Goal: Task Accomplishment & Management: Complete application form

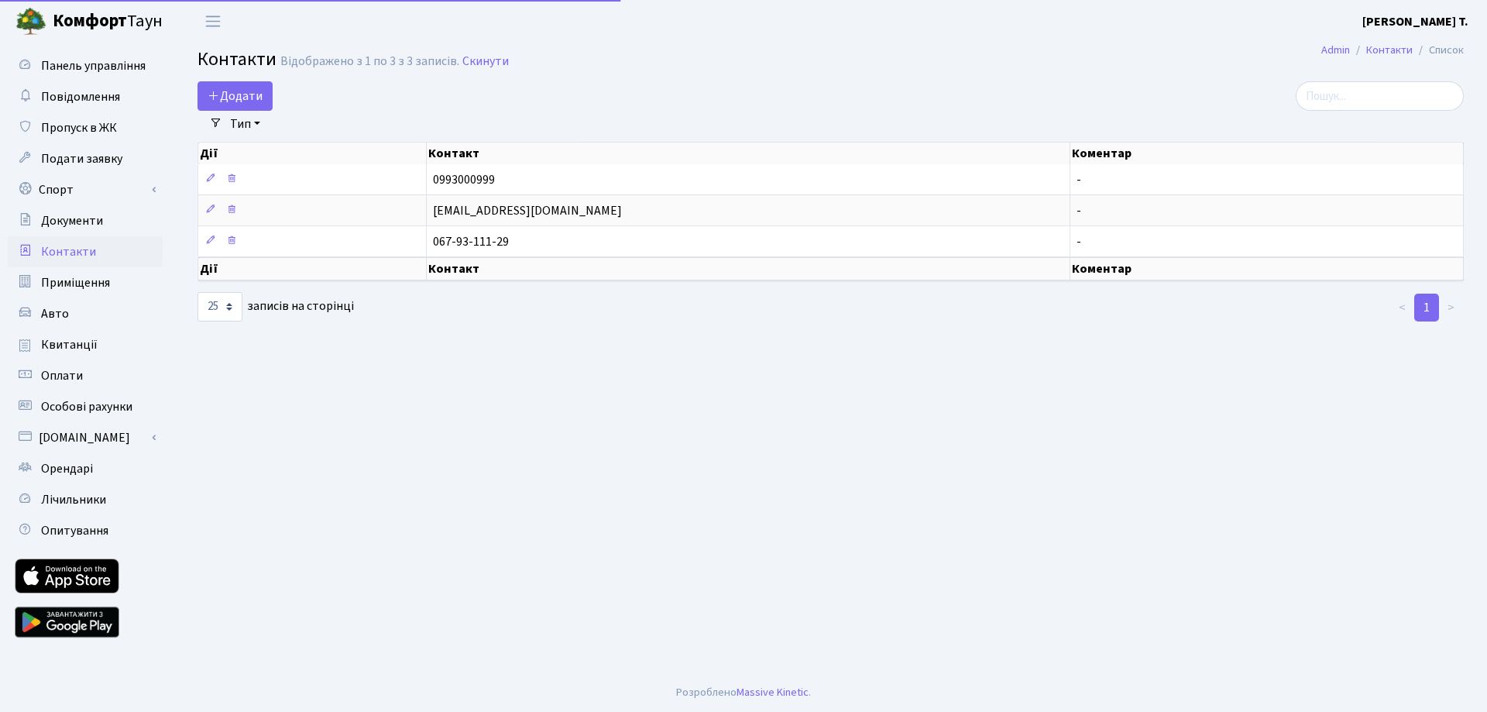
select select "25"
click at [111, 117] on link "Пропуск в ЖК" at bounding box center [85, 127] width 155 height 31
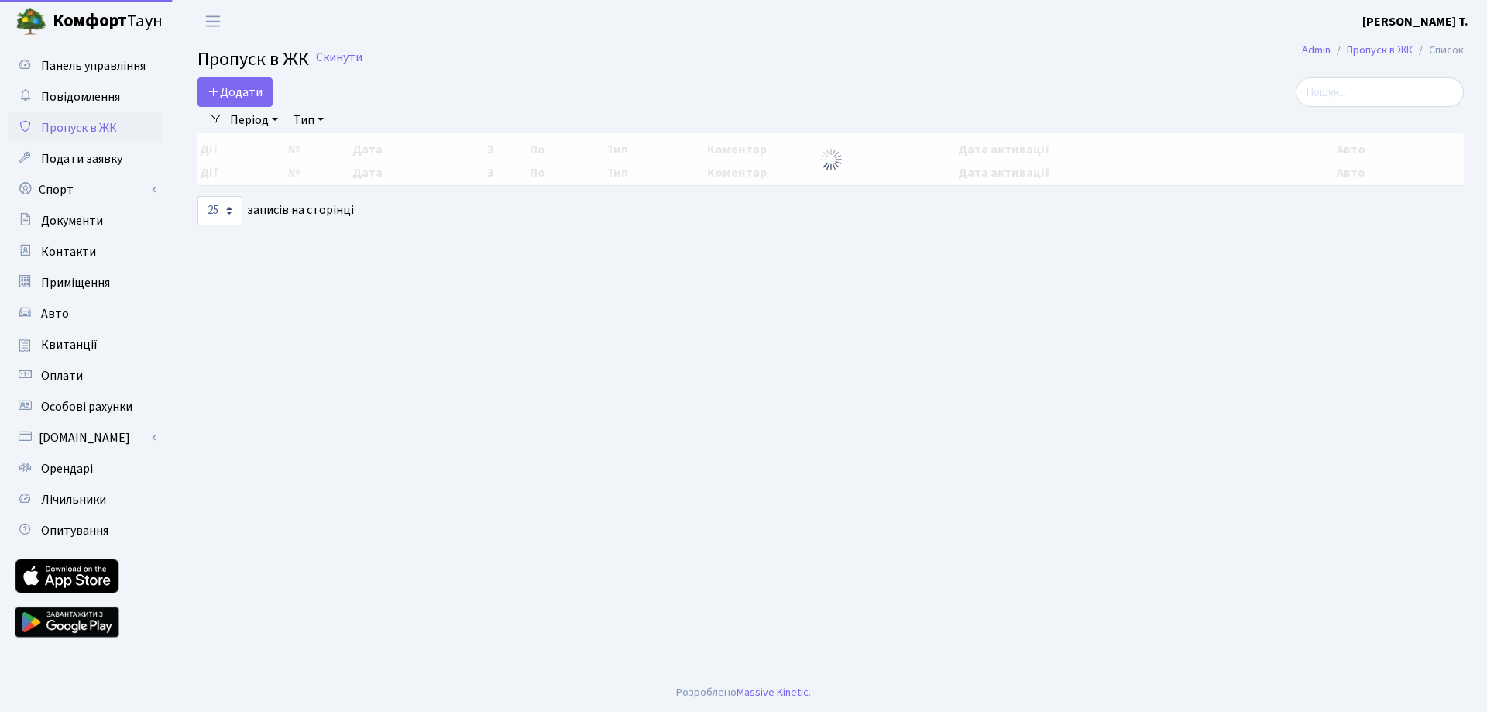
select select "25"
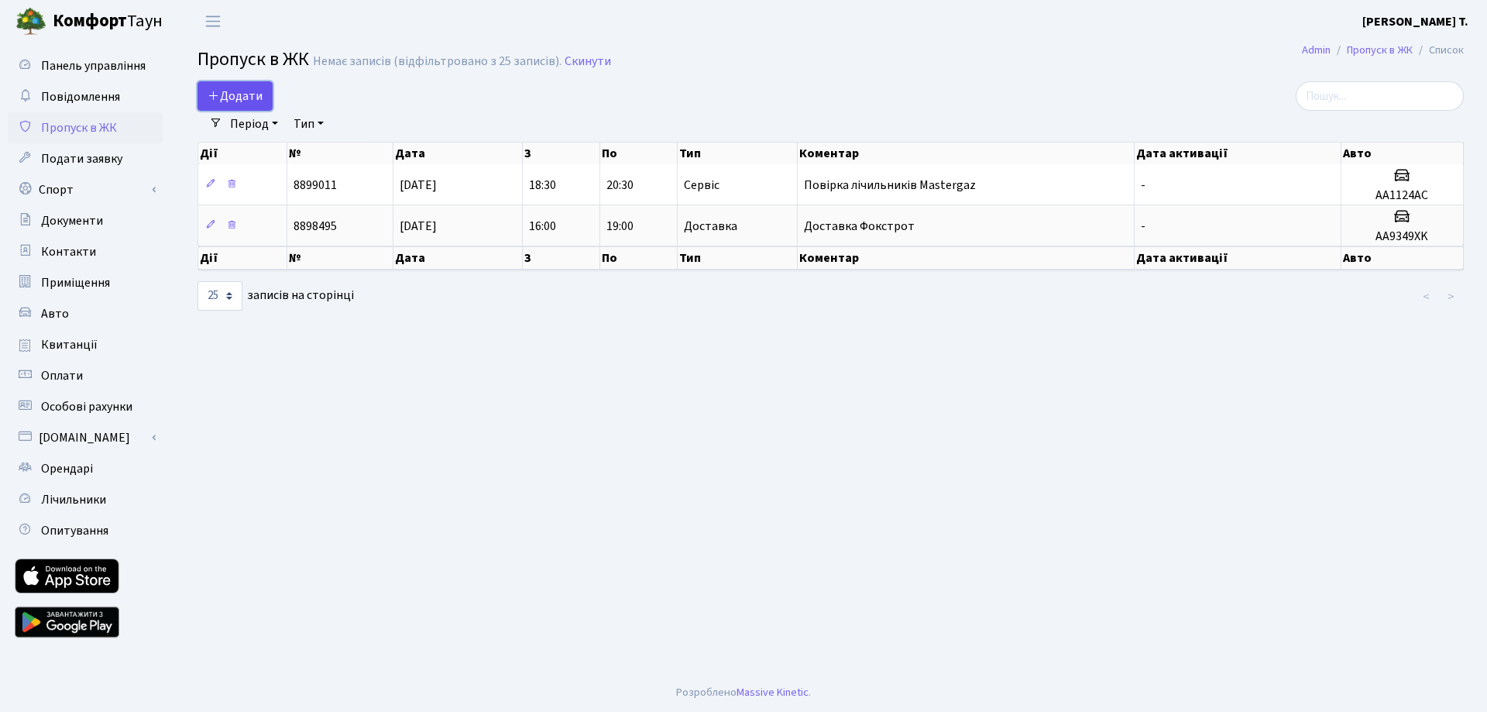
click at [262, 93] on link "Додати" at bounding box center [234, 95] width 75 height 29
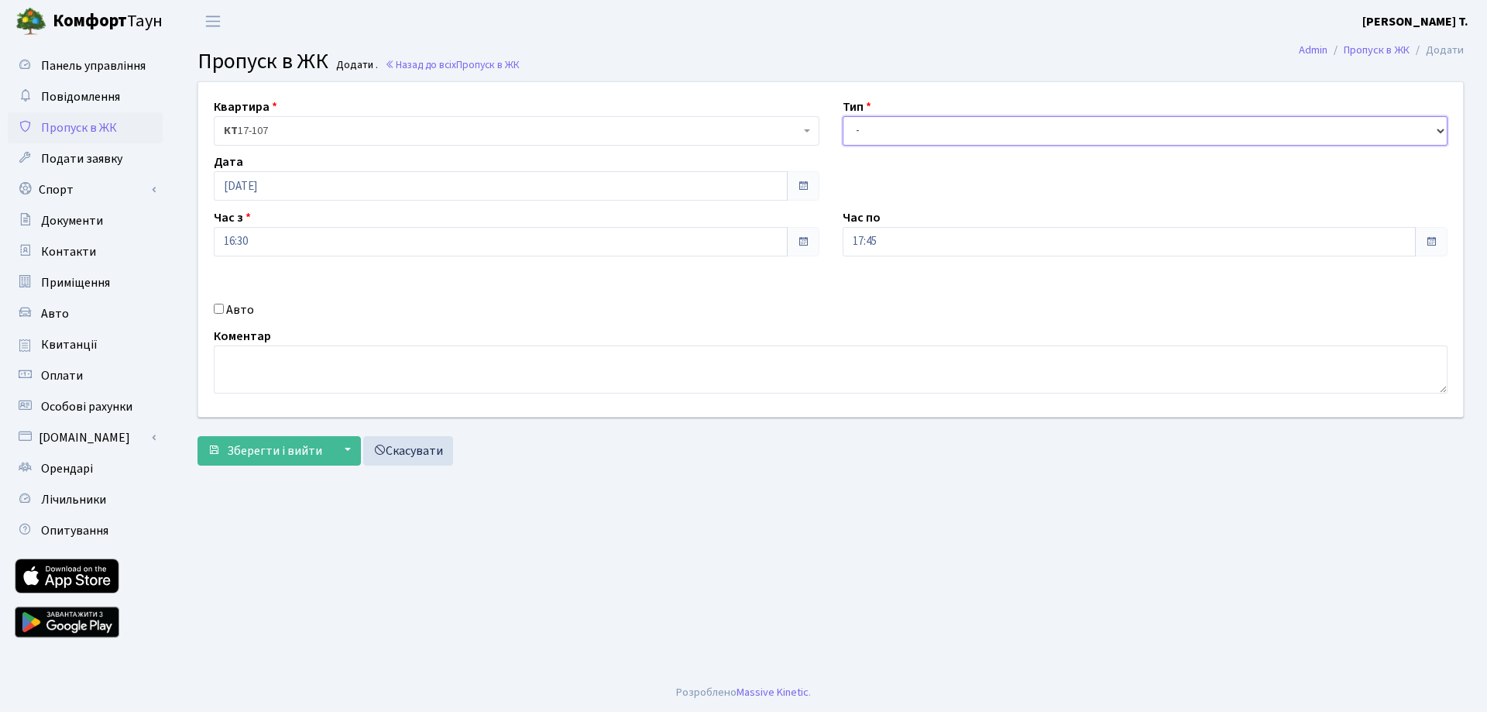
click at [959, 126] on select "- Доставка Таксі Гості Сервіс" at bounding box center [1144, 130] width 605 height 29
select select "1"
click at [842, 116] on select "- Доставка Таксі Гості Сервіс" at bounding box center [1144, 130] width 605 height 29
click at [225, 304] on div "Авто" at bounding box center [516, 309] width 629 height 19
click at [218, 307] on input "Авто" at bounding box center [219, 309] width 10 height 10
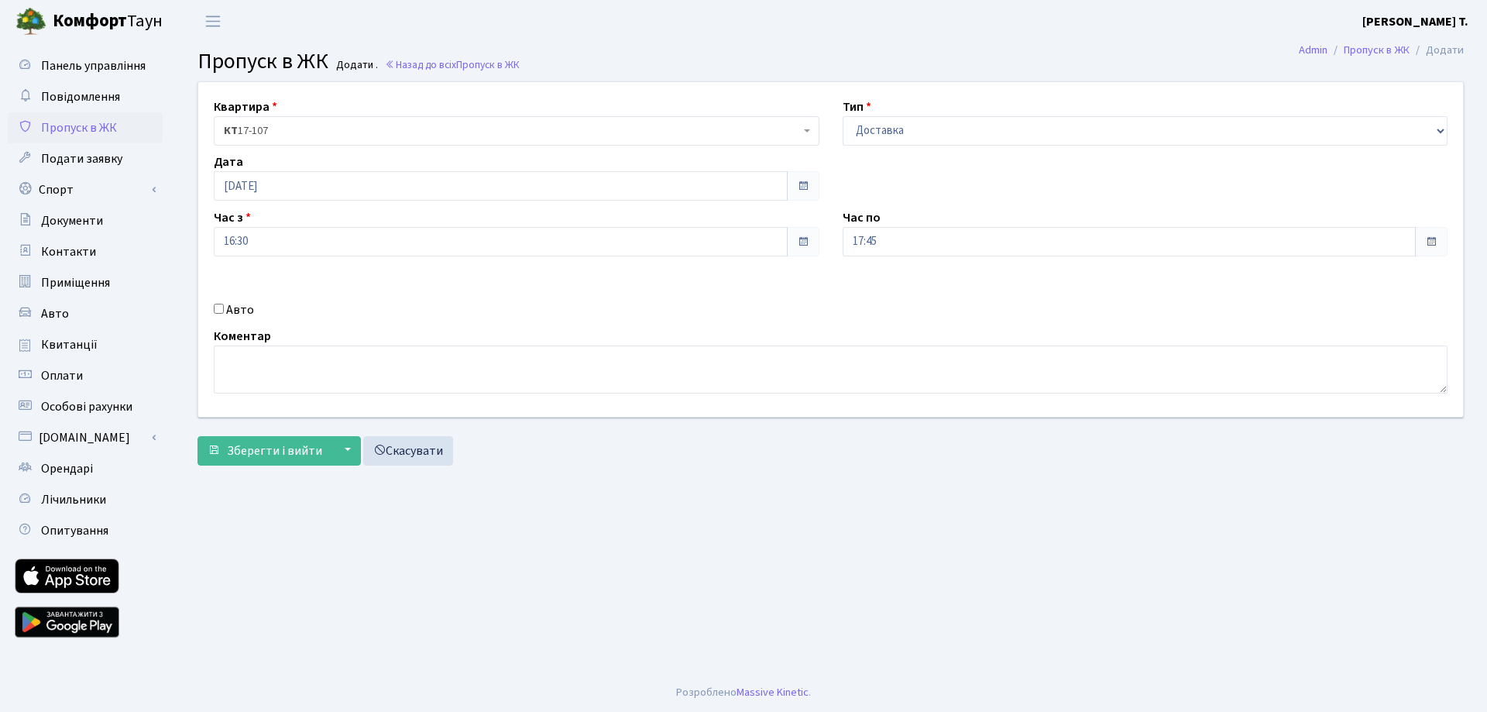
checkbox input "true"
click at [872, 297] on input "text" at bounding box center [1144, 296] width 605 height 29
click at [877, 269] on label "Держ. номер" at bounding box center [879, 272] width 74 height 19
click at [915, 307] on input "text" at bounding box center [1144, 296] width 605 height 29
click at [881, 276] on label "Держ. номер" at bounding box center [879, 272] width 74 height 19
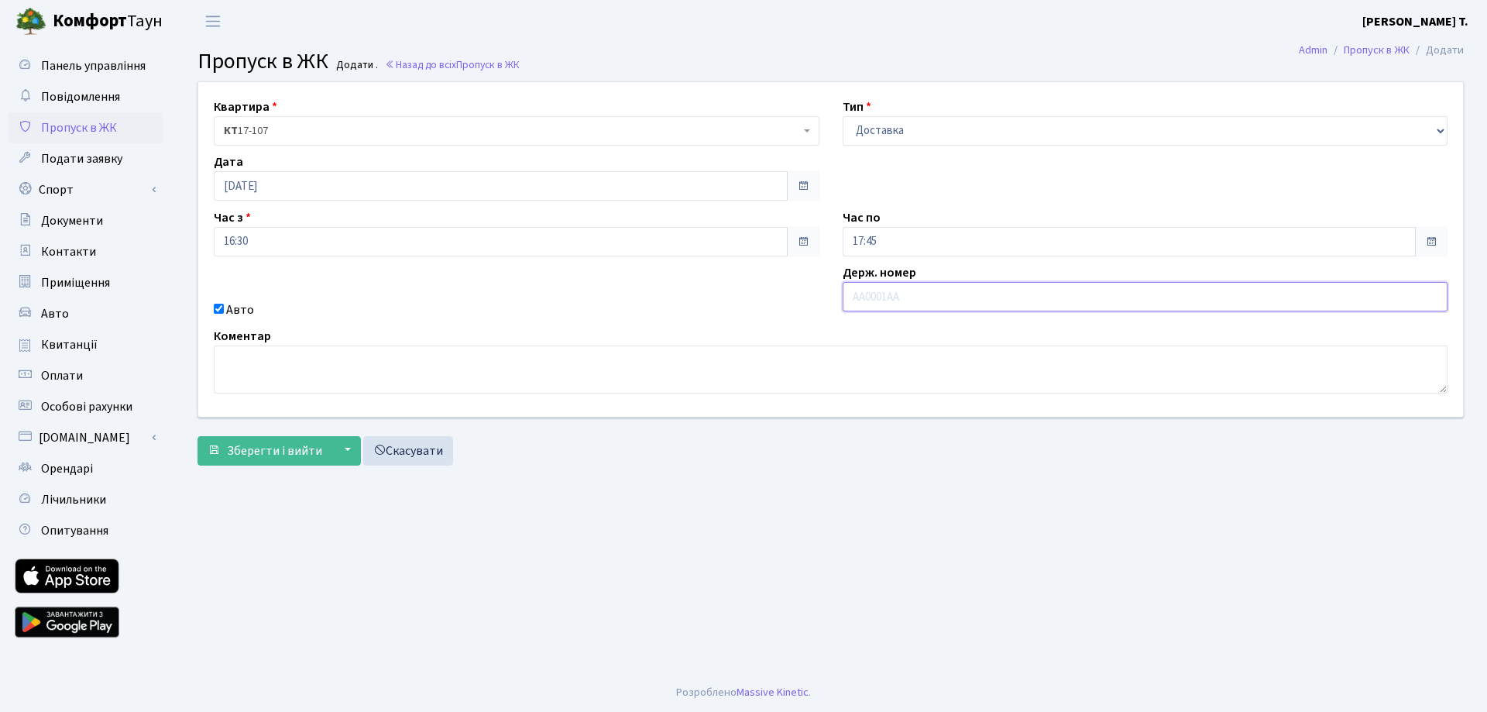
click at [872, 298] on input "text" at bounding box center [1144, 296] width 605 height 29
type input "Ф"
type input "AI1433MO"
click at [748, 228] on input "16:30" at bounding box center [501, 241] width 574 height 29
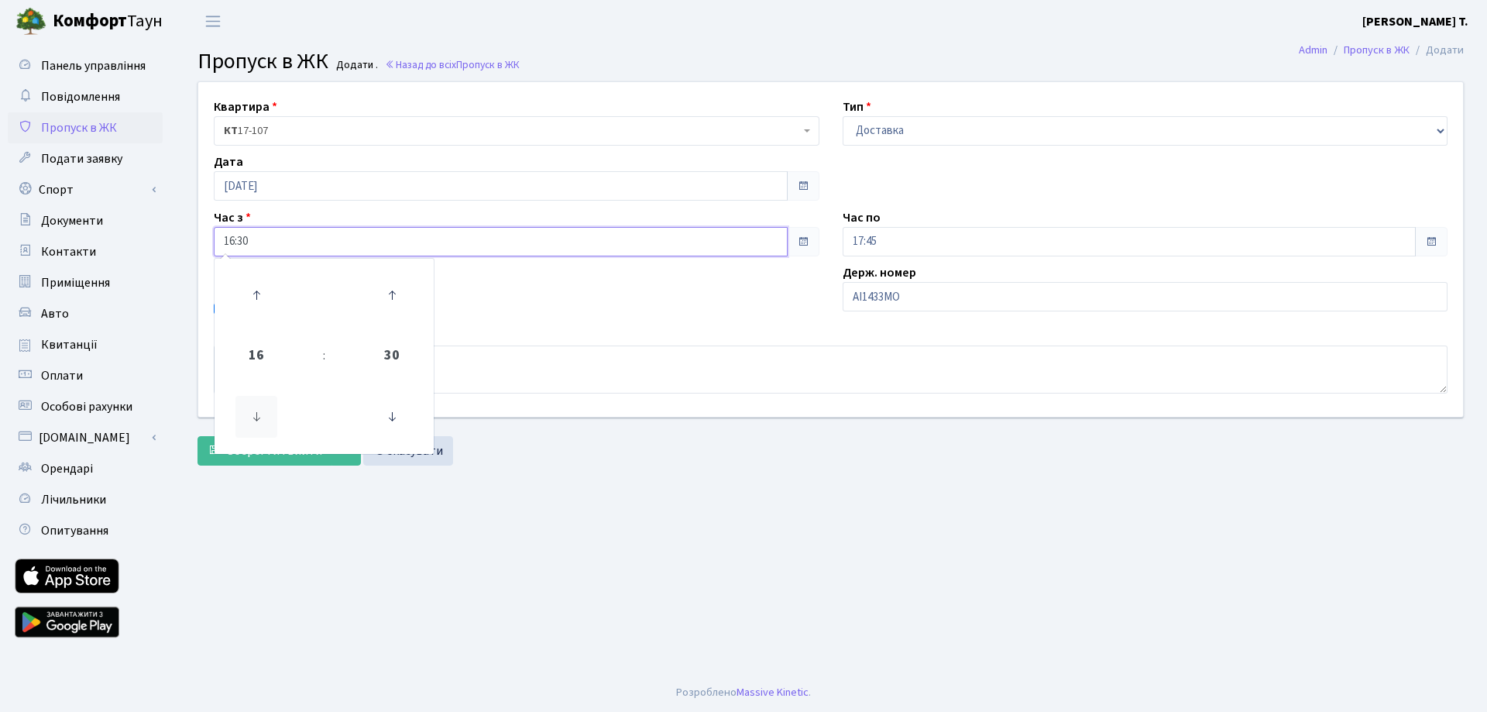
click at [265, 421] on icon at bounding box center [256, 417] width 42 height 42
click at [273, 317] on link at bounding box center [257, 295] width 46 height 56
click at [245, 285] on icon at bounding box center [256, 295] width 42 height 42
click at [392, 410] on icon at bounding box center [392, 417] width 42 height 42
click at [401, 300] on icon at bounding box center [392, 295] width 42 height 42
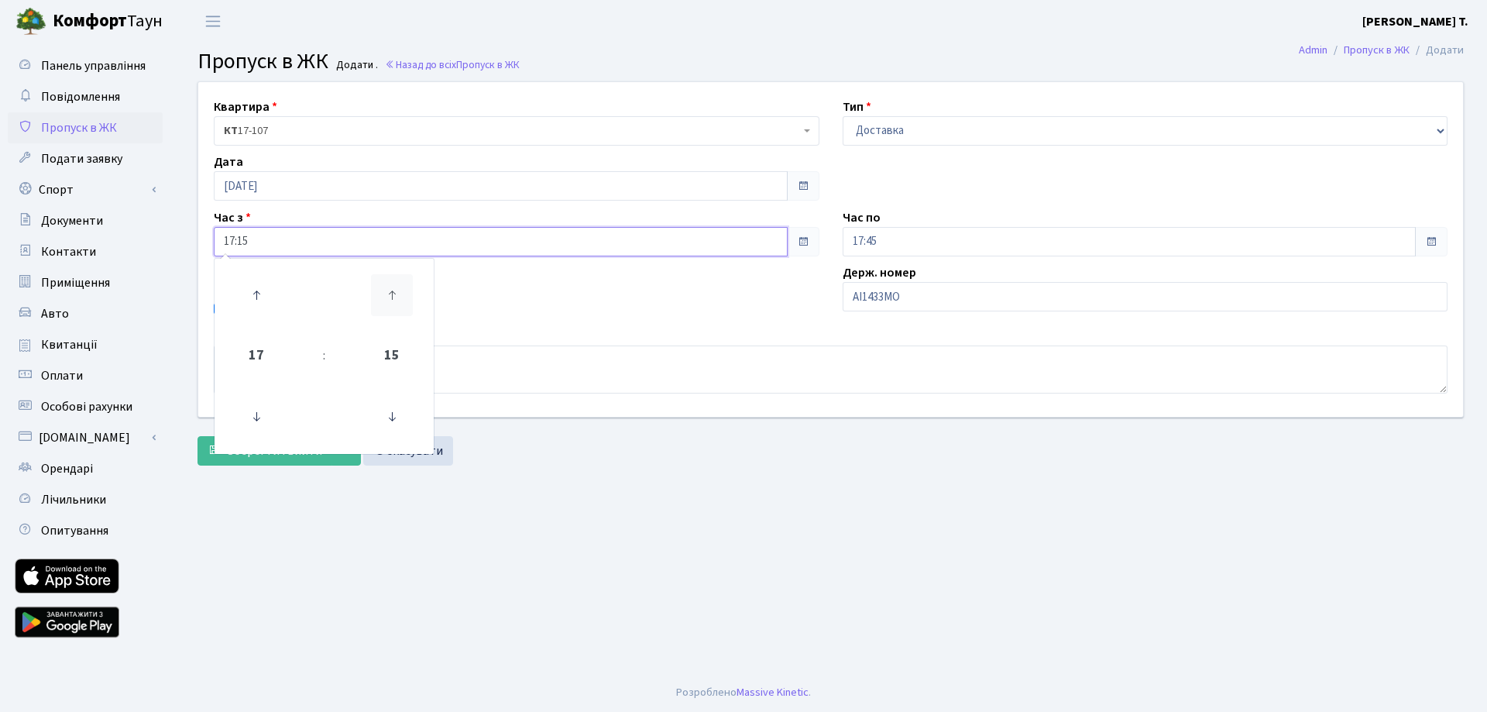
type input "17:30"
click at [505, 310] on div "Авто" at bounding box center [516, 309] width 629 height 19
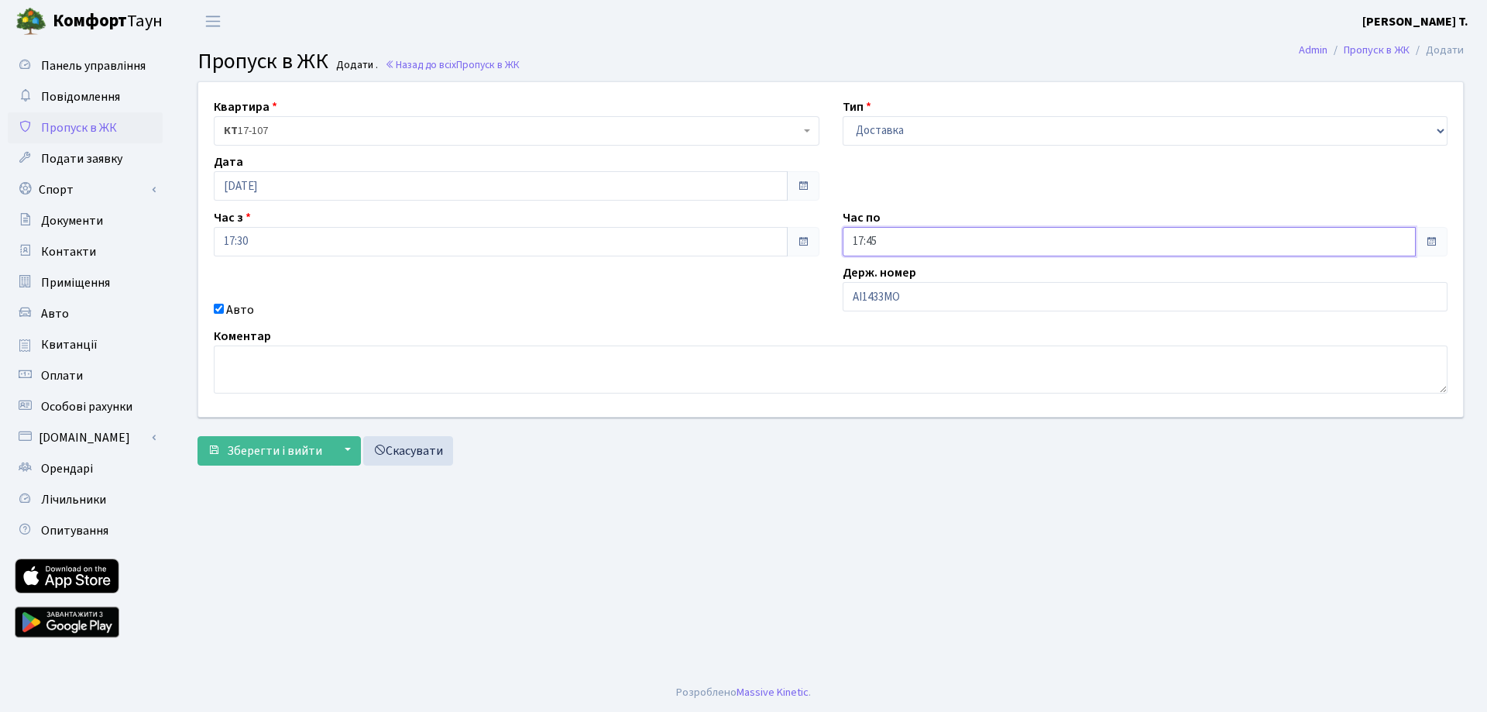
click at [1044, 232] on input "17:45" at bounding box center [1129, 241] width 574 height 29
click at [893, 286] on icon at bounding box center [885, 295] width 42 height 42
click at [1011, 286] on icon at bounding box center [1020, 295] width 42 height 42
click at [877, 283] on icon at bounding box center [885, 295] width 42 height 42
type input "20:00"
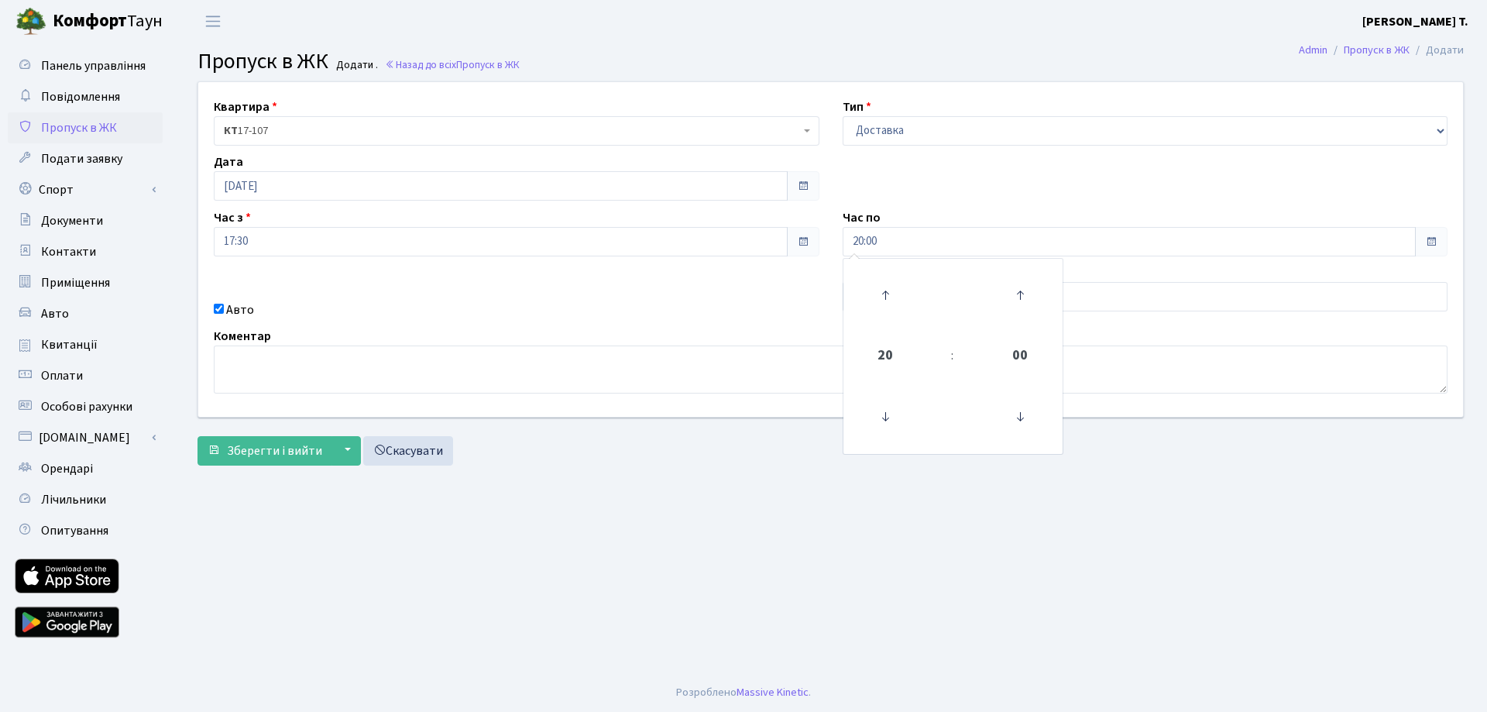
click at [784, 287] on div "Квартира <b>КТ</b>&nbsp;&nbsp;&nbsp;&nbsp;17-107 КТ 17-107 Тип - Доставка Таксі…" at bounding box center [831, 249] width 1288 height 334
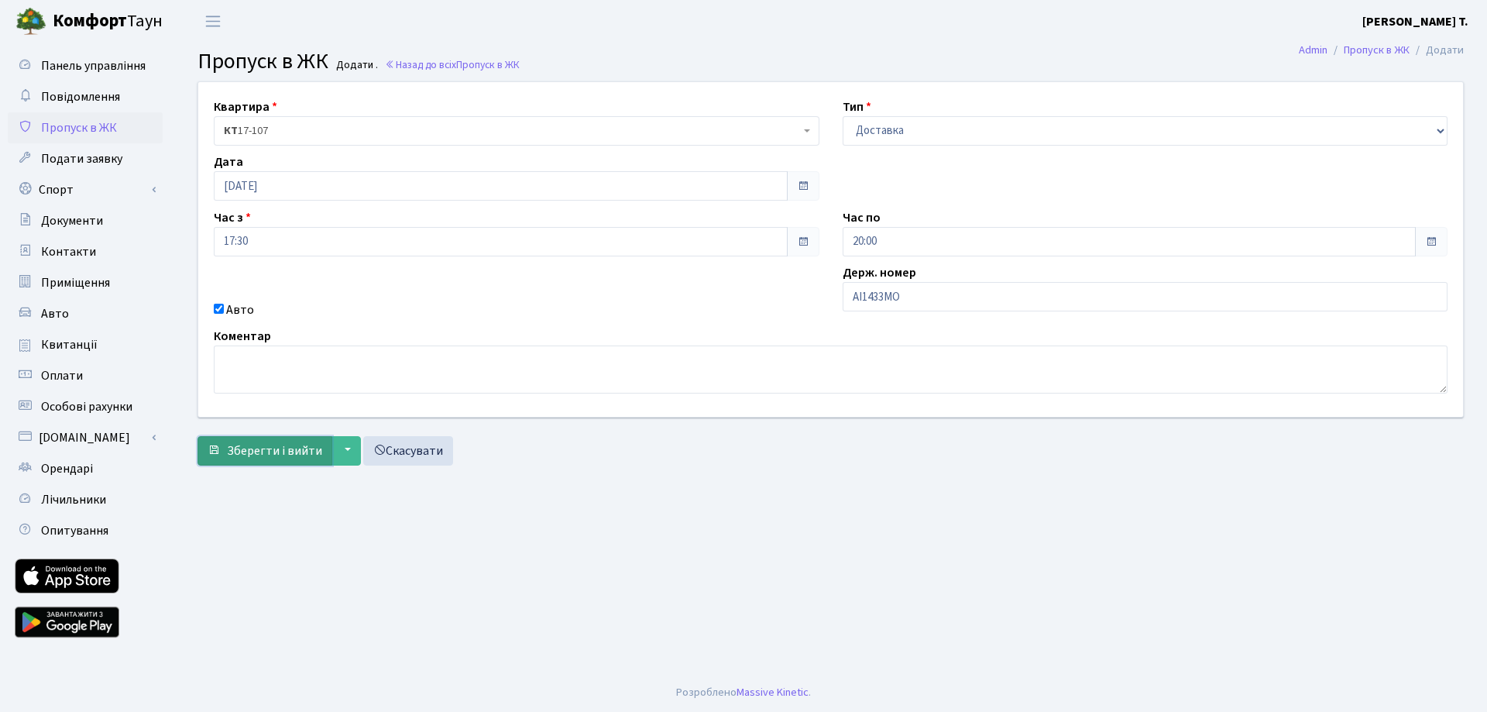
click at [273, 448] on span "Зберегти і вийти" at bounding box center [274, 450] width 95 height 17
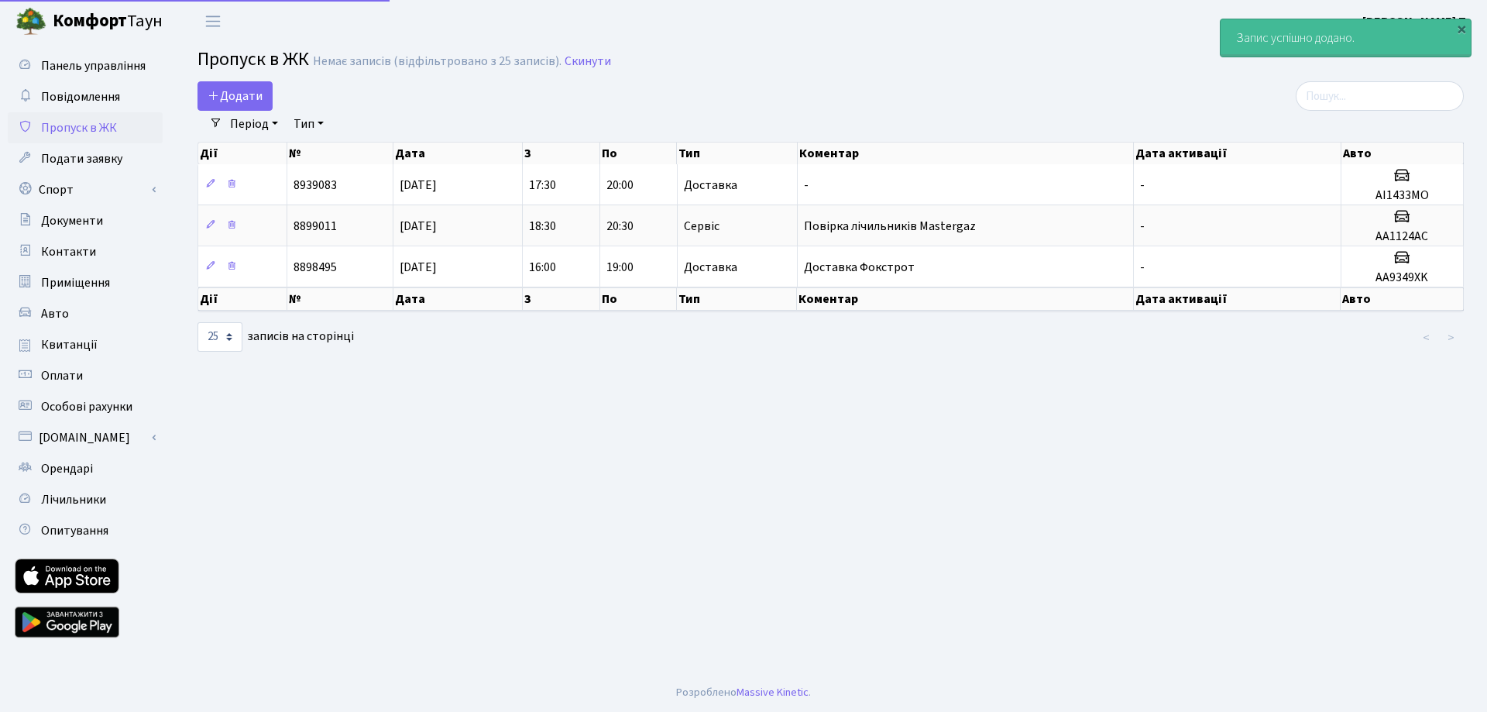
select select "25"
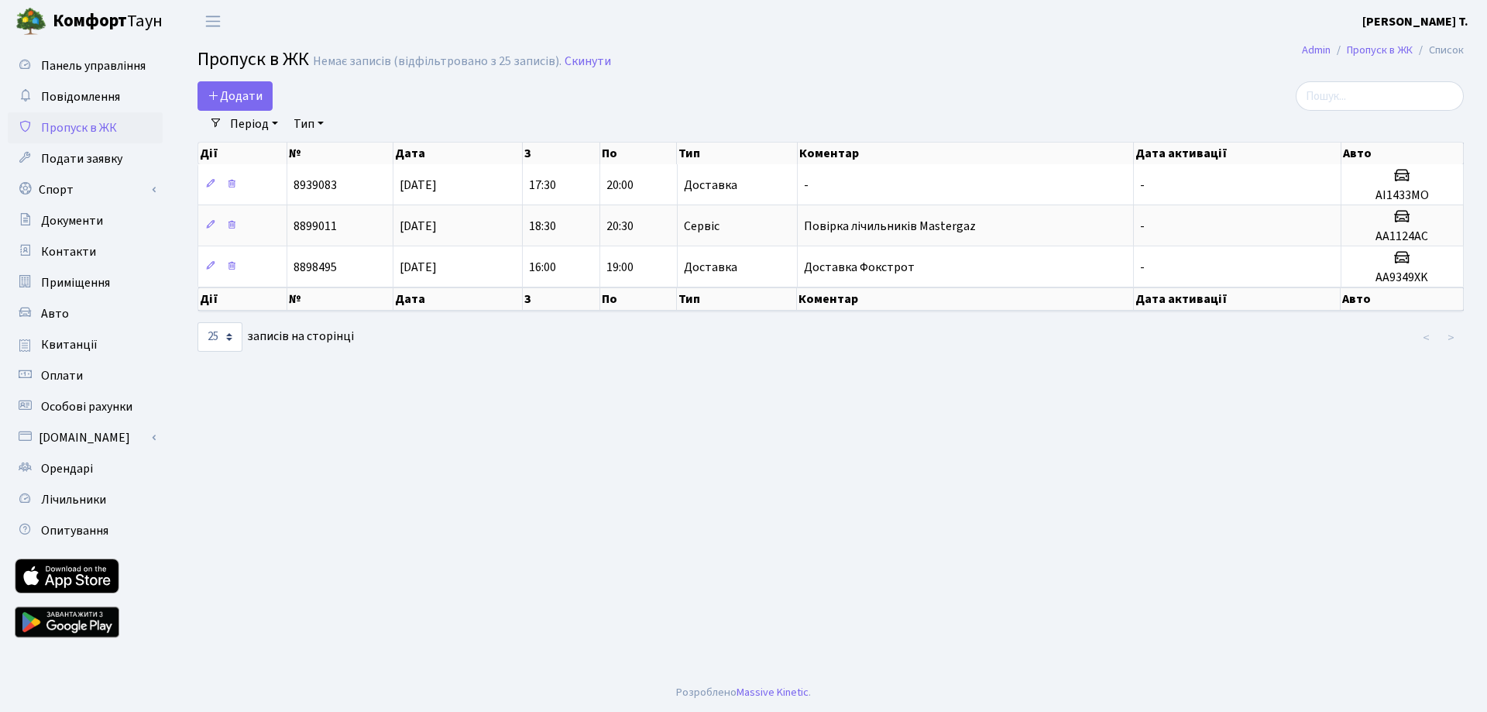
click at [86, 127] on span "Пропуск в ЖК" at bounding box center [79, 127] width 76 height 17
select select "25"
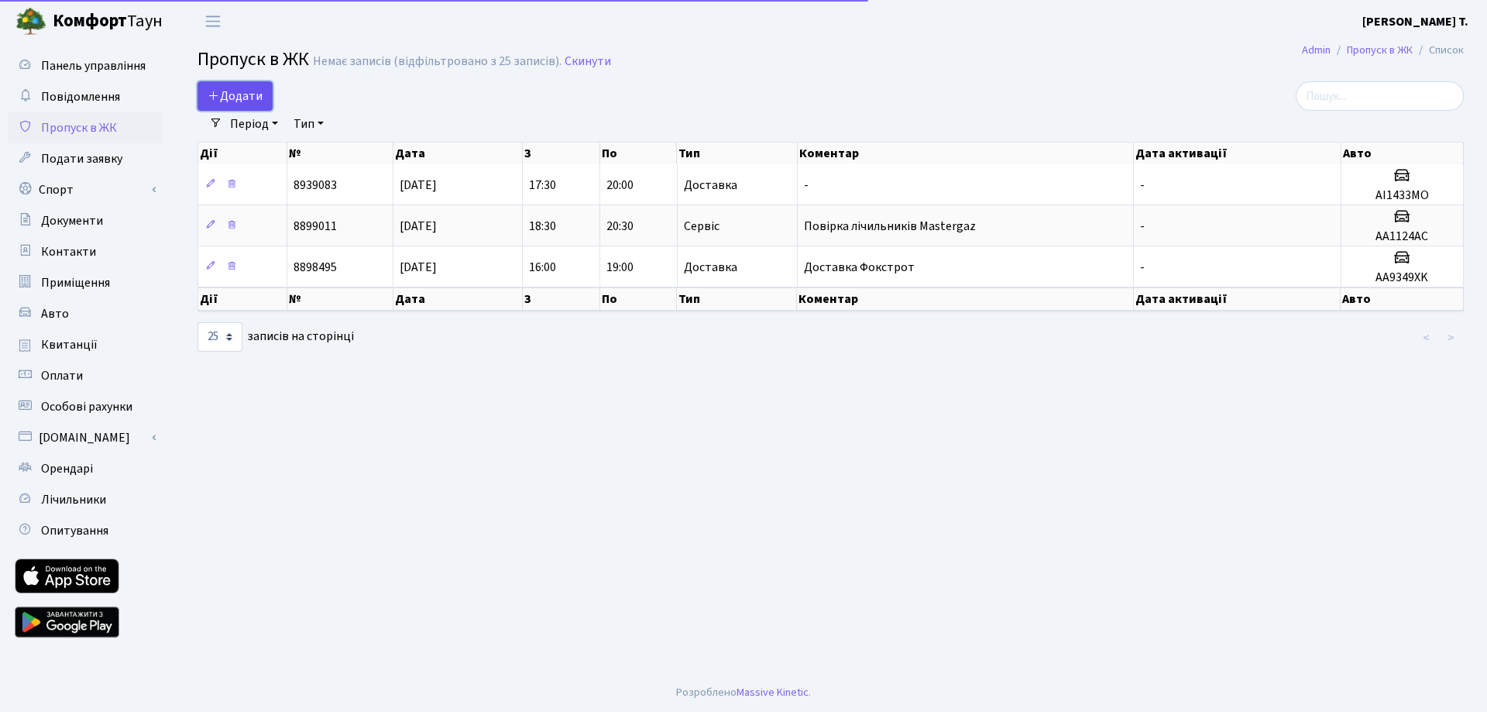
click at [227, 94] on span "Додати" at bounding box center [235, 95] width 55 height 17
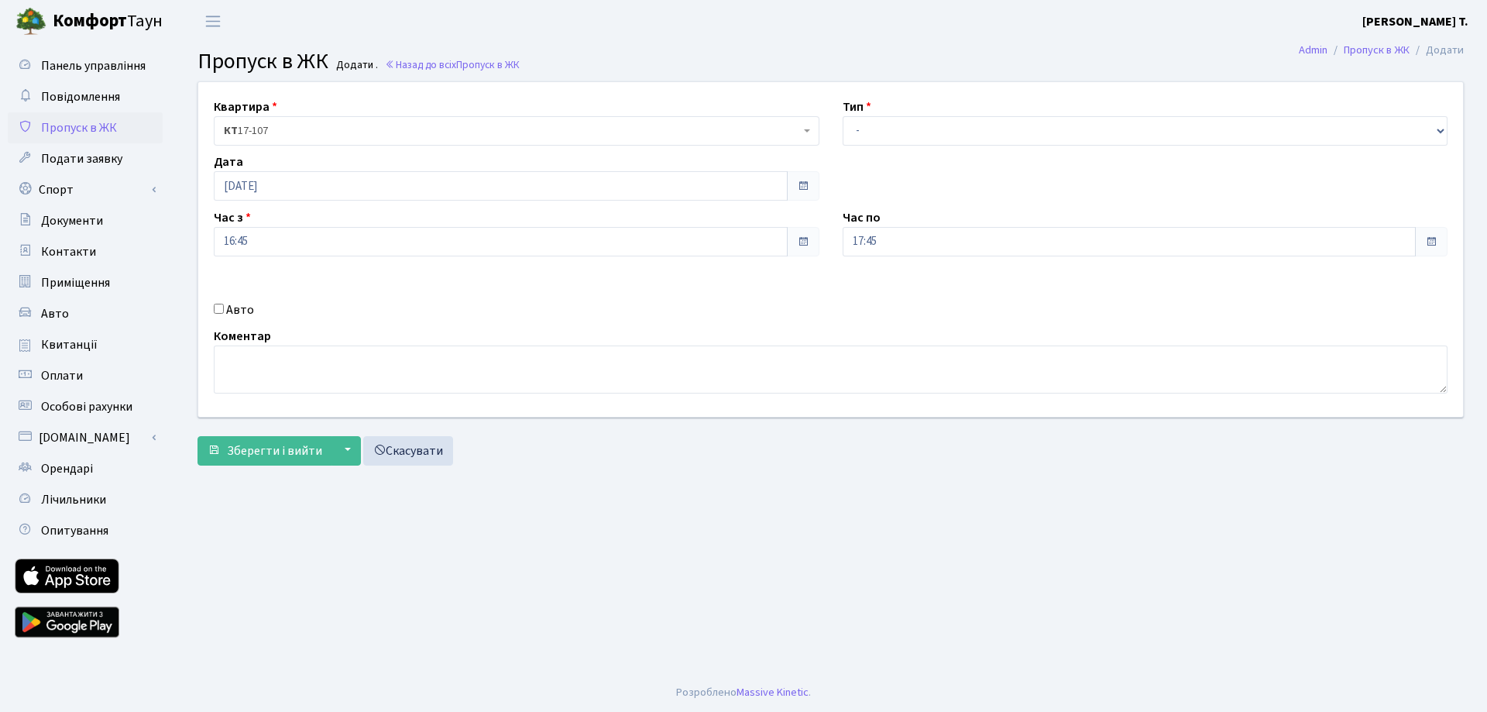
click at [229, 300] on div "Квартира <b>КТ</b>&nbsp;&nbsp;&nbsp;&nbsp;17-107 КТ 17-107 Тип - Доставка Таксі…" at bounding box center [831, 249] width 1288 height 334
click at [232, 304] on label "Авто" at bounding box center [240, 309] width 28 height 19
click at [224, 304] on input "Авто" at bounding box center [219, 309] width 10 height 10
checkbox input "true"
click at [924, 275] on div "Держ. номер" at bounding box center [1145, 291] width 629 height 56
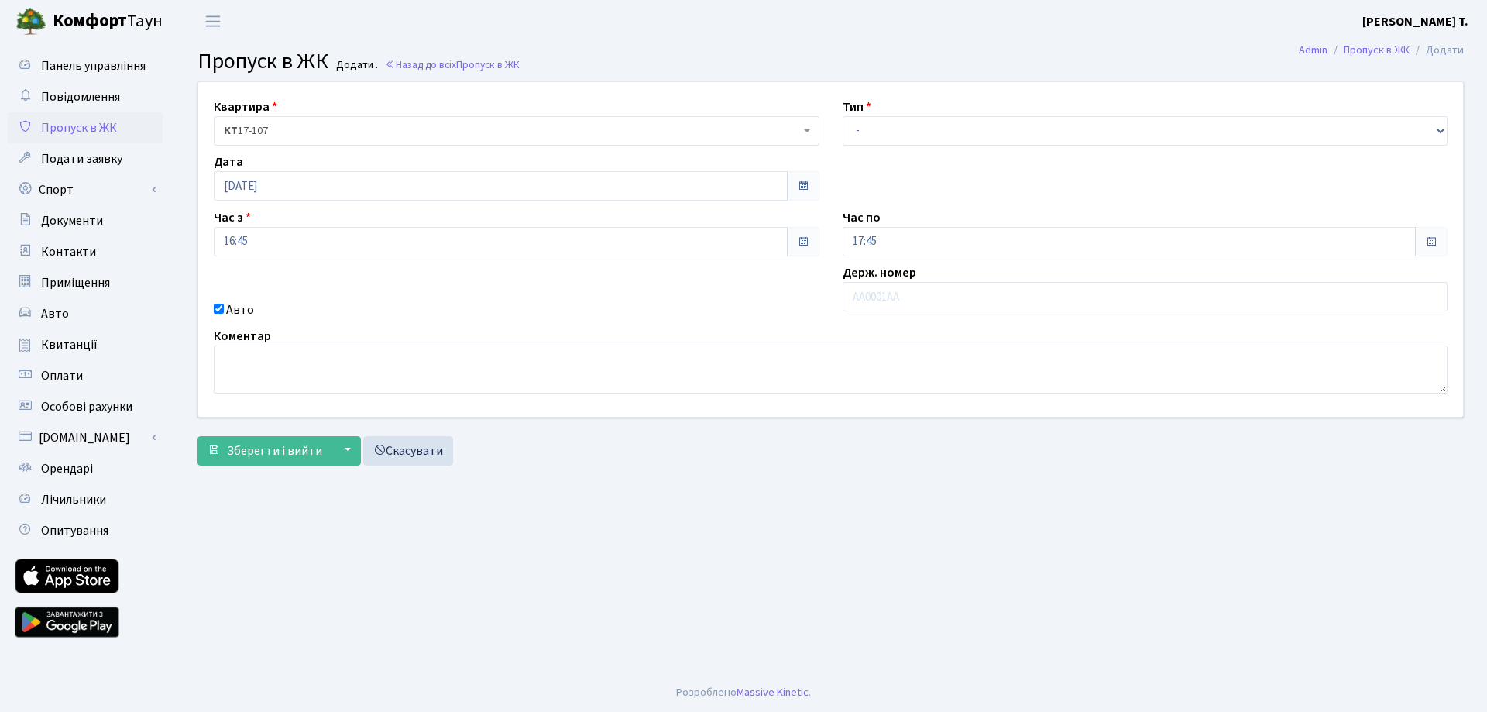
click at [78, 19] on b "Комфорт" at bounding box center [90, 21] width 74 height 25
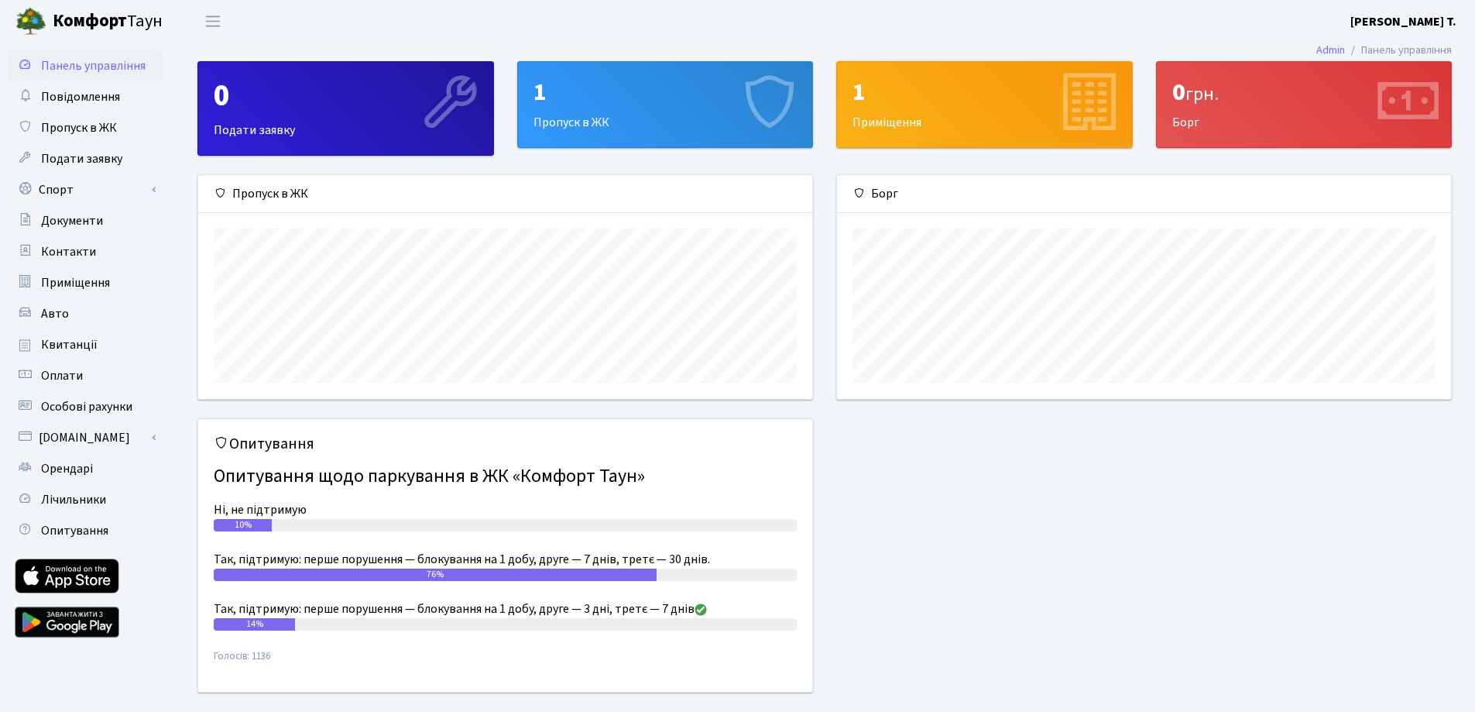
scroll to position [224, 614]
click at [94, 127] on span "Пропуск в ЖК" at bounding box center [79, 127] width 76 height 17
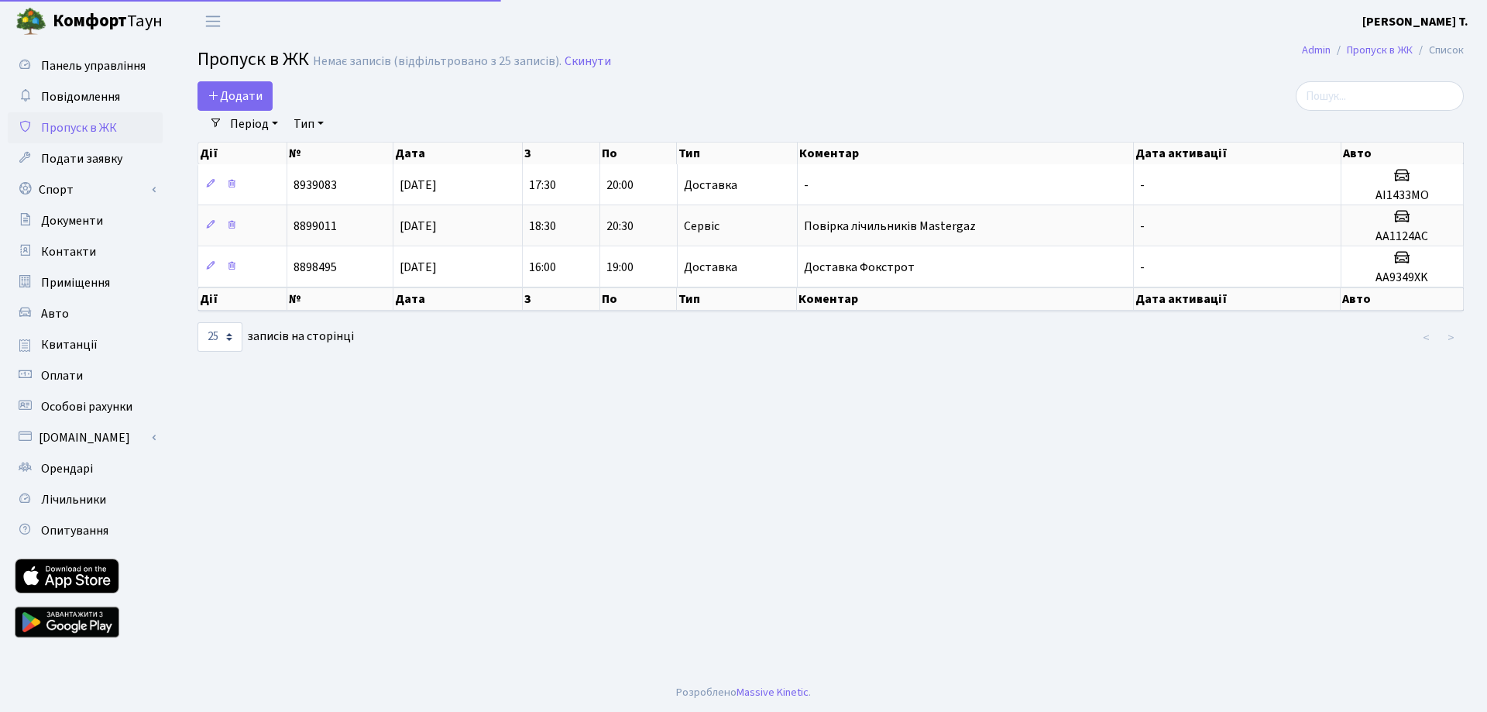
select select "25"
